Goal: Task Accomplishment & Management: Manage account settings

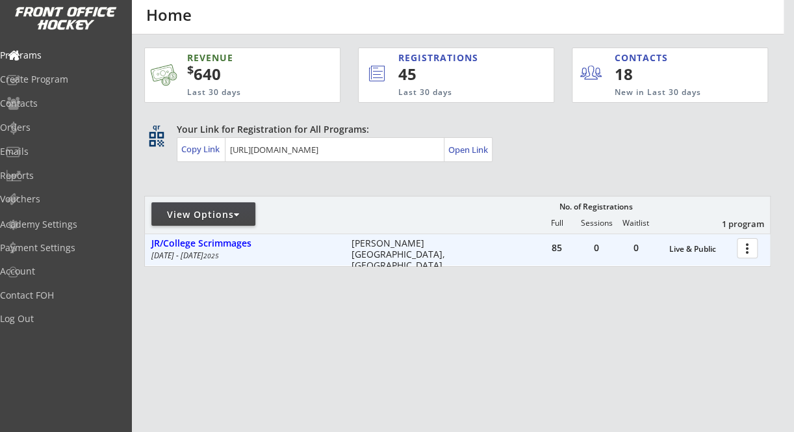
click at [749, 252] on div at bounding box center [749, 247] width 23 height 23
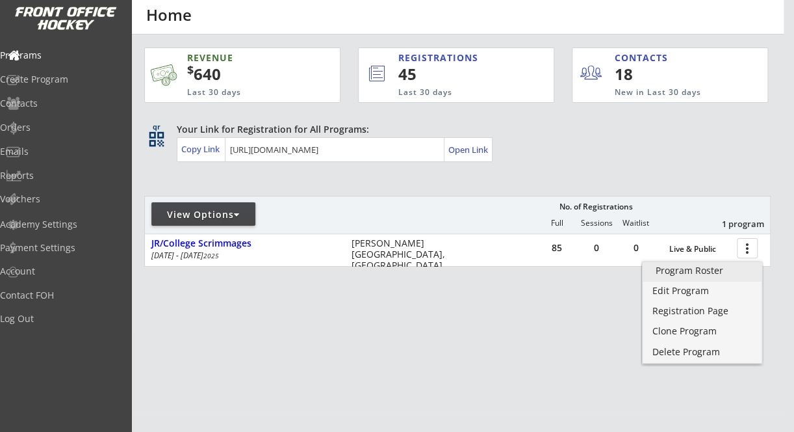
click at [717, 273] on div "Program Roster" at bounding box center [702, 270] width 93 height 9
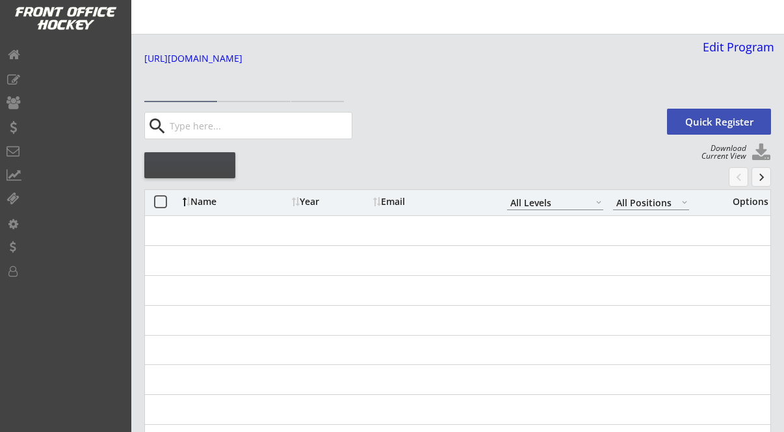
select select ""All Levels""
select select ""All Positions""
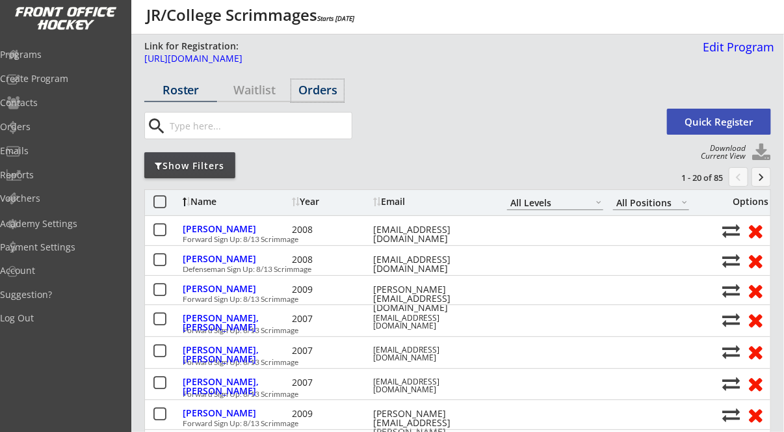
click at [309, 91] on div "Orders" at bounding box center [317, 90] width 53 height 12
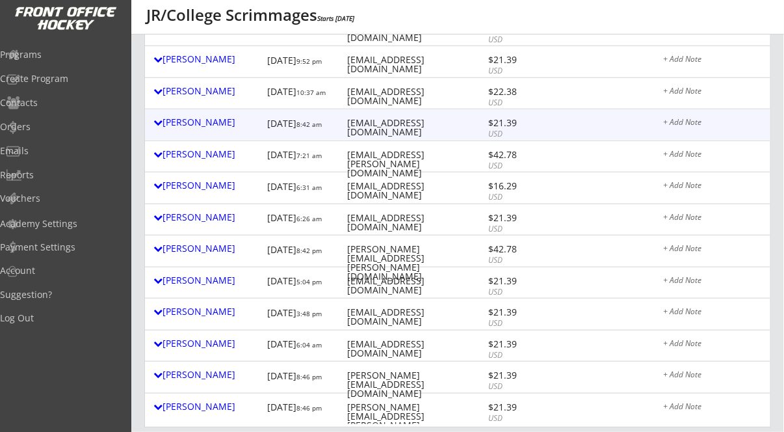
scroll to position [390, 0]
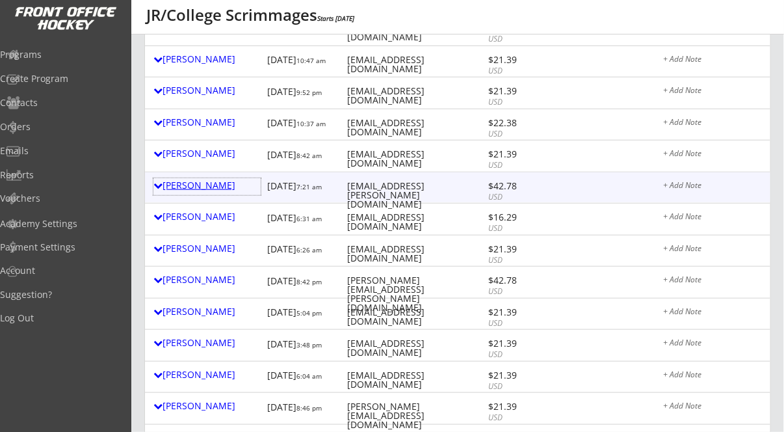
click at [239, 185] on div "[PERSON_NAME]" at bounding box center [206, 185] width 107 height 9
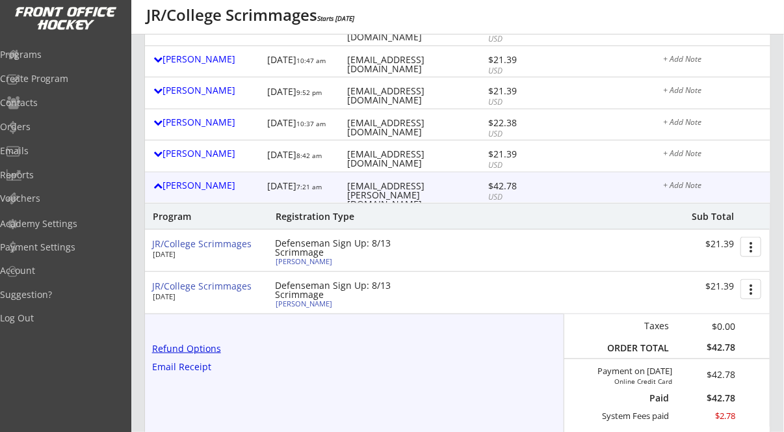
click at [202, 346] on div "Refund Options" at bounding box center [188, 348] width 73 height 9
select select ""No""
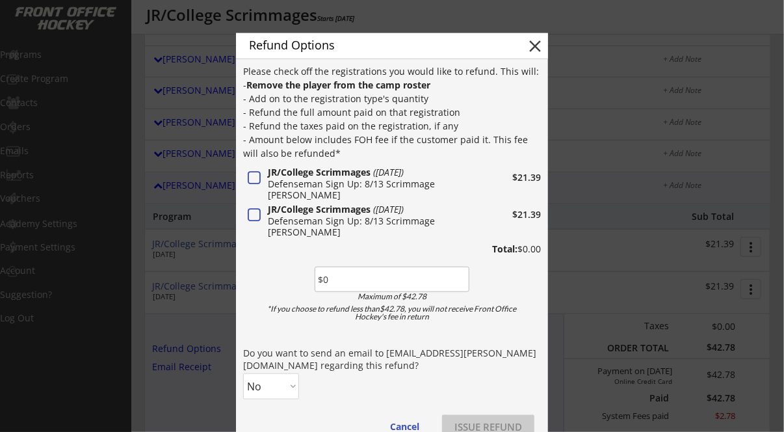
click at [252, 177] on button at bounding box center [254, 178] width 17 height 16
click at [252, 228] on div "JR/College Scrimmages ([DATE]) Defenseman Sign Up: 8/13 Scrimmage $21.39 [PERSO…" at bounding box center [392, 221] width 298 height 37
click at [250, 221] on button at bounding box center [254, 215] width 17 height 16
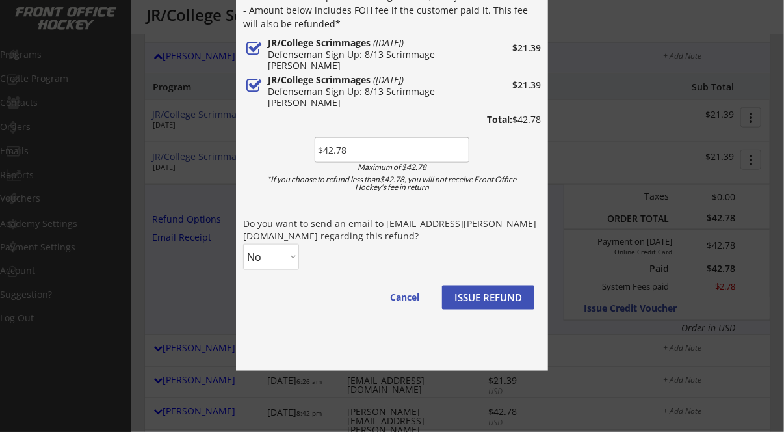
scroll to position [520, 0]
click at [347, 152] on input "input" at bounding box center [392, 148] width 155 height 25
type input "$2"
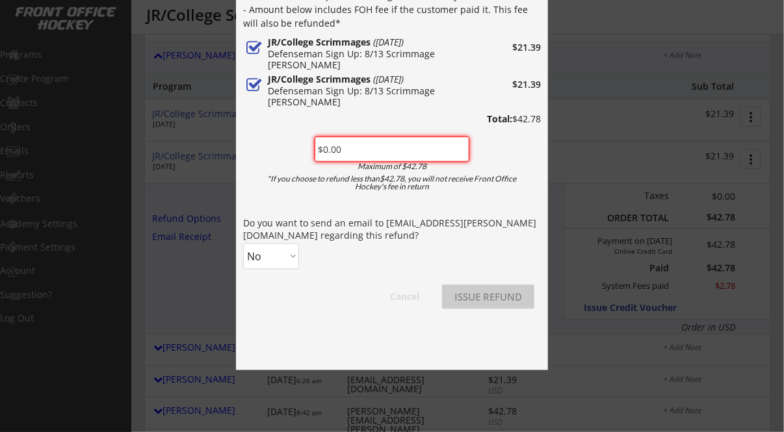
click at [270, 151] on div "Please check off the registrations you would like to refund. This will: - Remov…" at bounding box center [392, 127] width 298 height 387
click at [276, 255] on select "No Yes" at bounding box center [271, 256] width 56 height 26
click at [243, 243] on select "No Yes" at bounding box center [271, 256] width 56 height 26
click at [367, 148] on input "input" at bounding box center [392, 148] width 155 height 25
click at [324, 183] on div "*If you choose to refund less than$42.78, you will not receive Front Office Hoc…" at bounding box center [391, 183] width 251 height 16
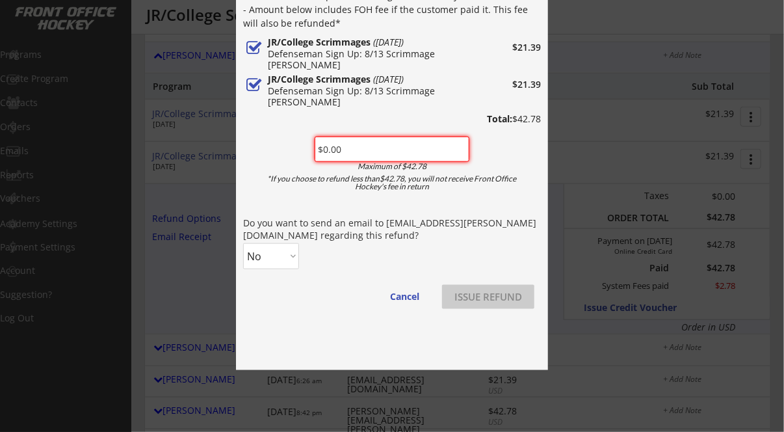
click at [287, 165] on div "Please check off the registrations you would like to refund. This will: - Remov…" at bounding box center [392, 127] width 298 height 387
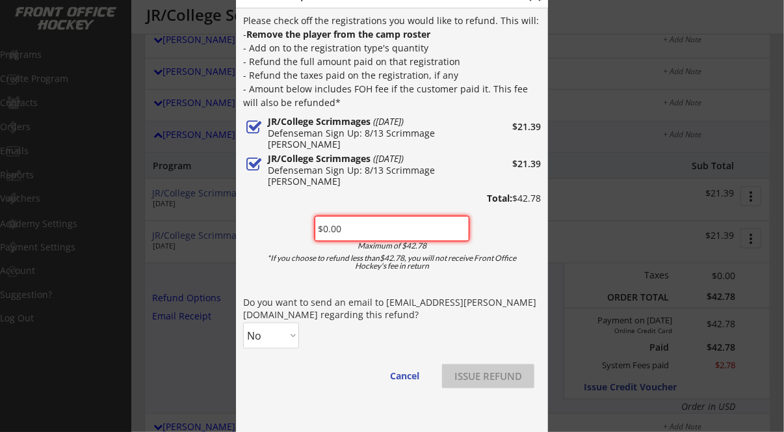
scroll to position [429, 0]
click at [248, 173] on button at bounding box center [254, 165] width 17 height 16
click at [253, 136] on button at bounding box center [254, 128] width 17 height 16
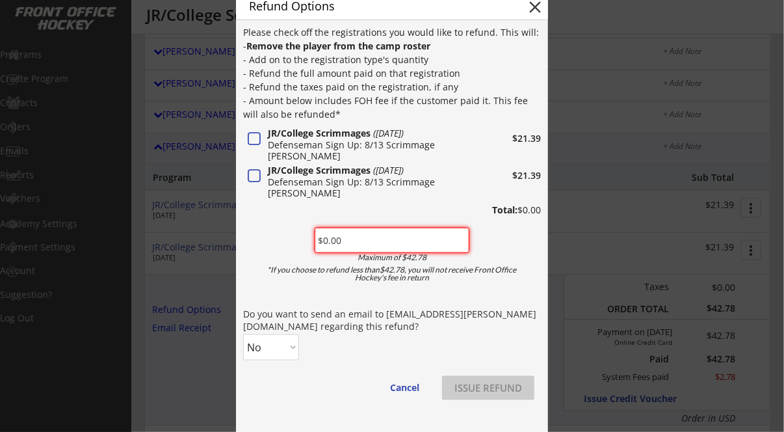
click at [273, 277] on div "*If you choose to refund less than$42.78, you will not receive Front Office Hoc…" at bounding box center [391, 274] width 251 height 16
click at [400, 387] on button "Cancel" at bounding box center [404, 388] width 55 height 24
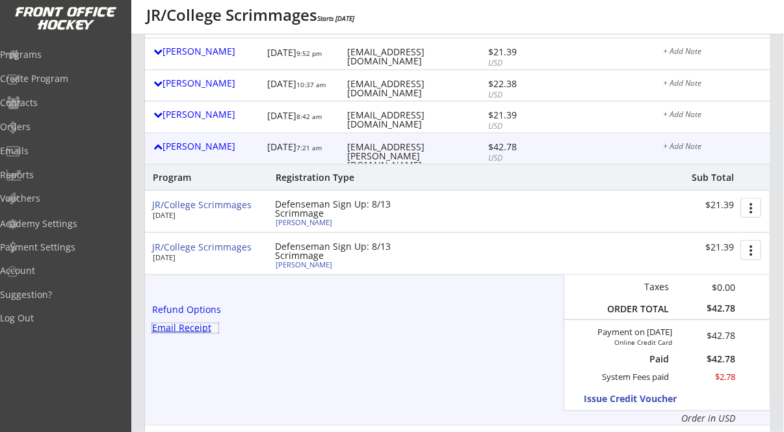
click at [191, 332] on div "Email Receipt" at bounding box center [185, 327] width 66 height 9
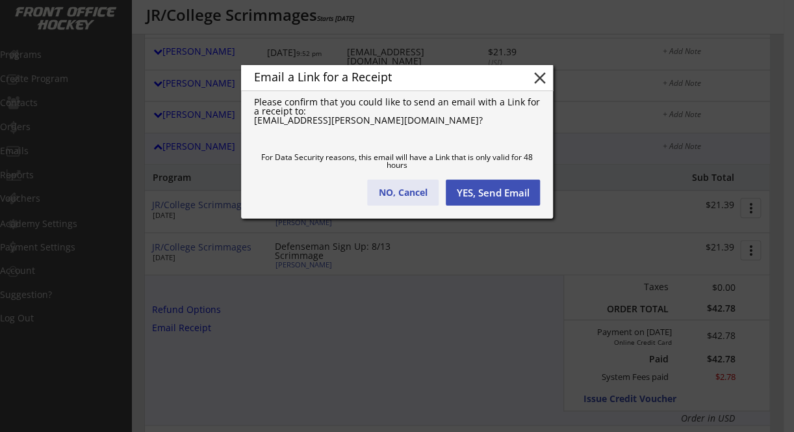
click at [400, 198] on button "NO, Cancel" at bounding box center [402, 192] width 71 height 26
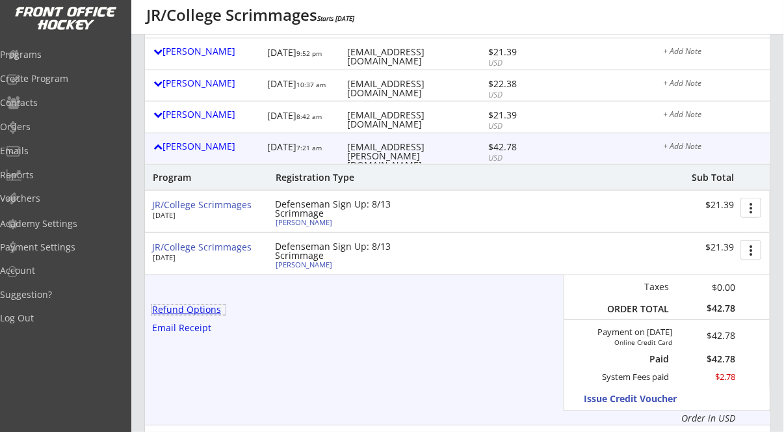
click at [198, 312] on div "Refund Options" at bounding box center [188, 309] width 73 height 9
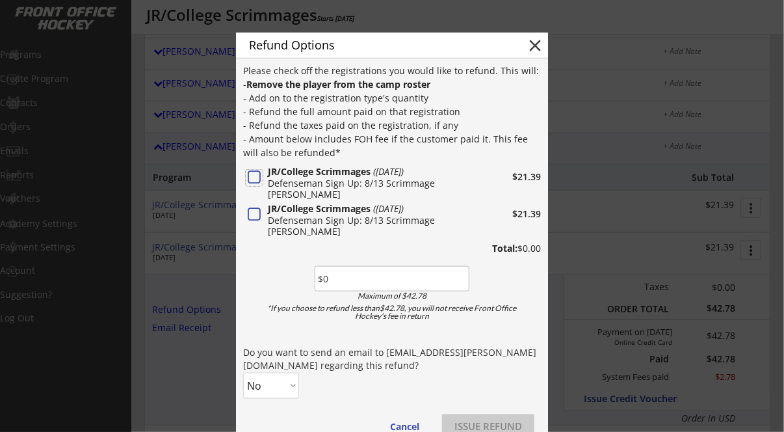
click at [255, 180] on button at bounding box center [254, 178] width 17 height 16
click at [257, 213] on button at bounding box center [254, 215] width 17 height 16
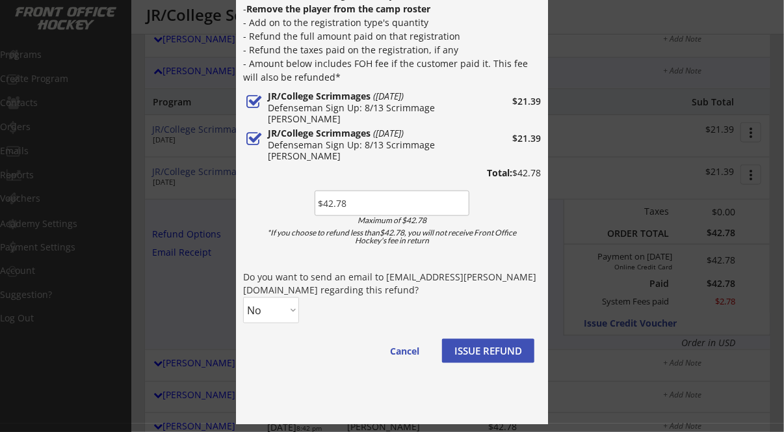
scroll to position [506, 0]
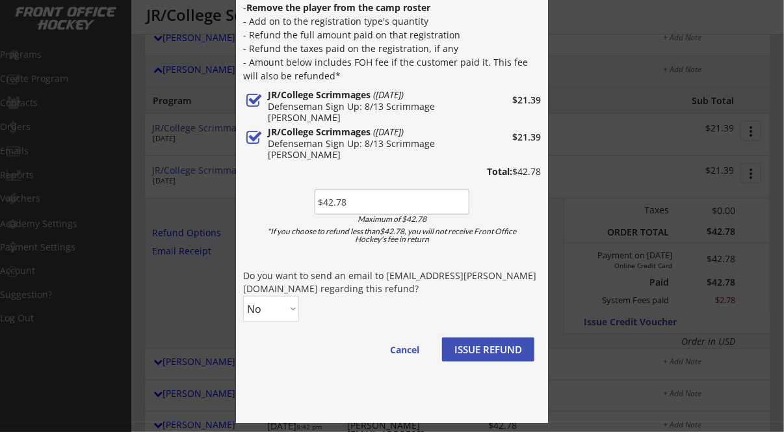
click at [376, 193] on input "input" at bounding box center [392, 201] width 155 height 25
type input "$2"
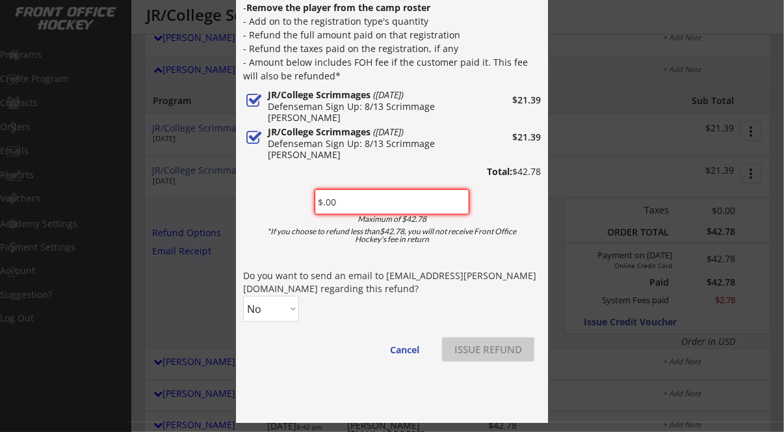
click at [356, 204] on input "input" at bounding box center [392, 201] width 155 height 25
type input "$."
type input "$0.00"
click at [433, 322] on div "Please check off the registrations you would like to refund. This will: - Remov…" at bounding box center [392, 180] width 298 height 387
click at [364, 197] on input "input" at bounding box center [392, 201] width 155 height 25
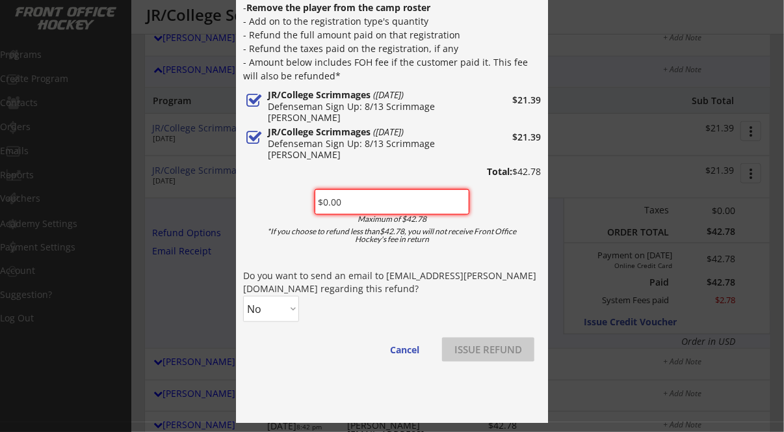
click at [364, 197] on input "input" at bounding box center [392, 201] width 155 height 25
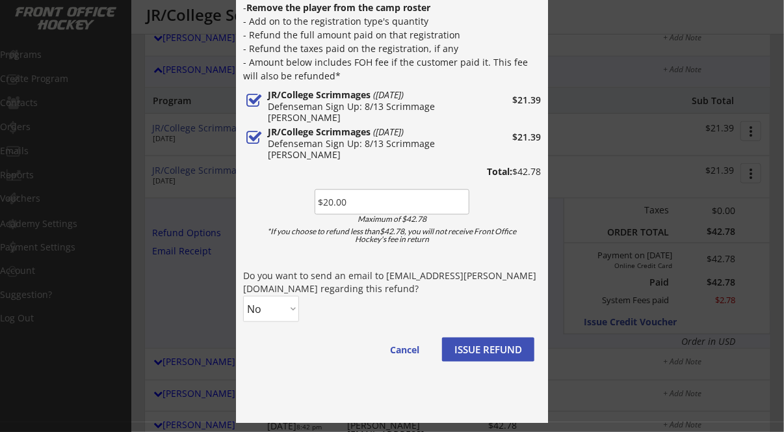
type input "$20.00"
click at [356, 284] on div "Do you want to send an email to [EMAIL_ADDRESS][PERSON_NAME][DOMAIN_NAME] regar…" at bounding box center [392, 281] width 298 height 25
click at [493, 355] on button "ISSUE REFUND" at bounding box center [488, 349] width 92 height 24
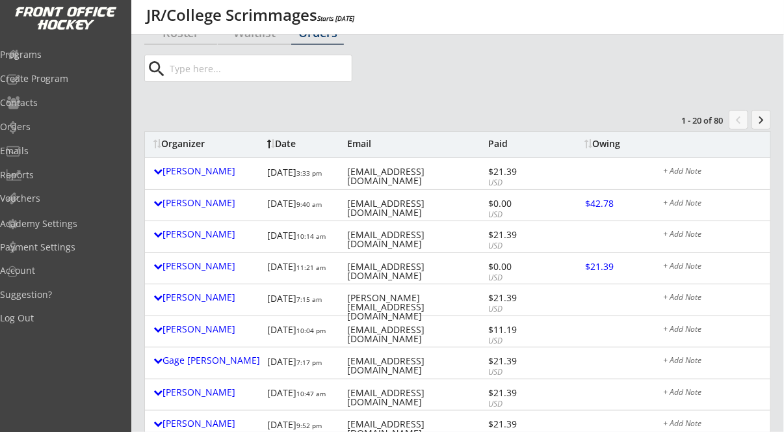
scroll to position [0, 0]
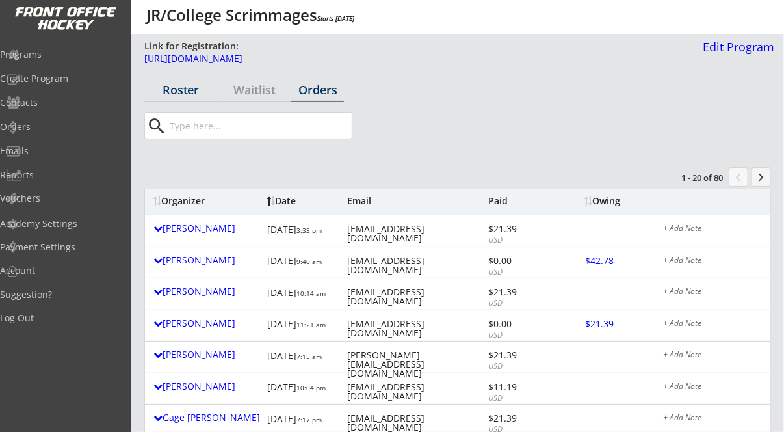
click at [187, 96] on div "Roster" at bounding box center [180, 90] width 73 height 12
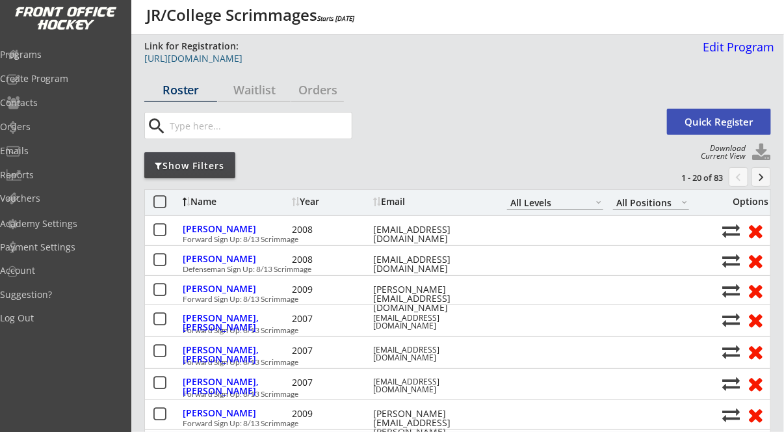
click at [339, 57] on div "[URL][DOMAIN_NAME]" at bounding box center [419, 58] width 550 height 9
